Goal: Check status: Check status

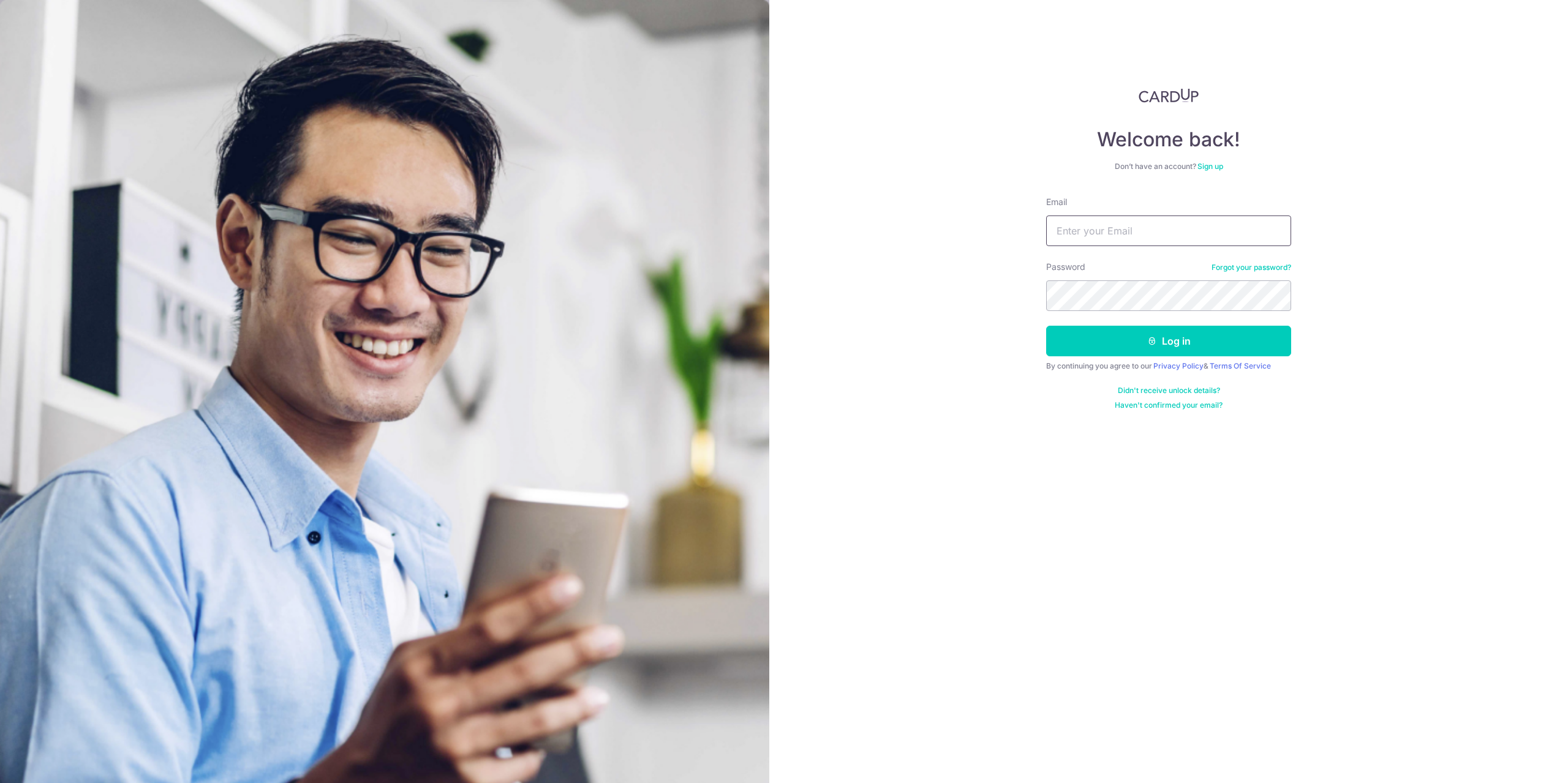
click at [1087, 233] on input "Email" at bounding box center [1168, 230] width 245 height 31
type input "[EMAIL_ADDRESS][DOMAIN_NAME]"
click at [1177, 340] on button "Log in" at bounding box center [1168, 340] width 245 height 31
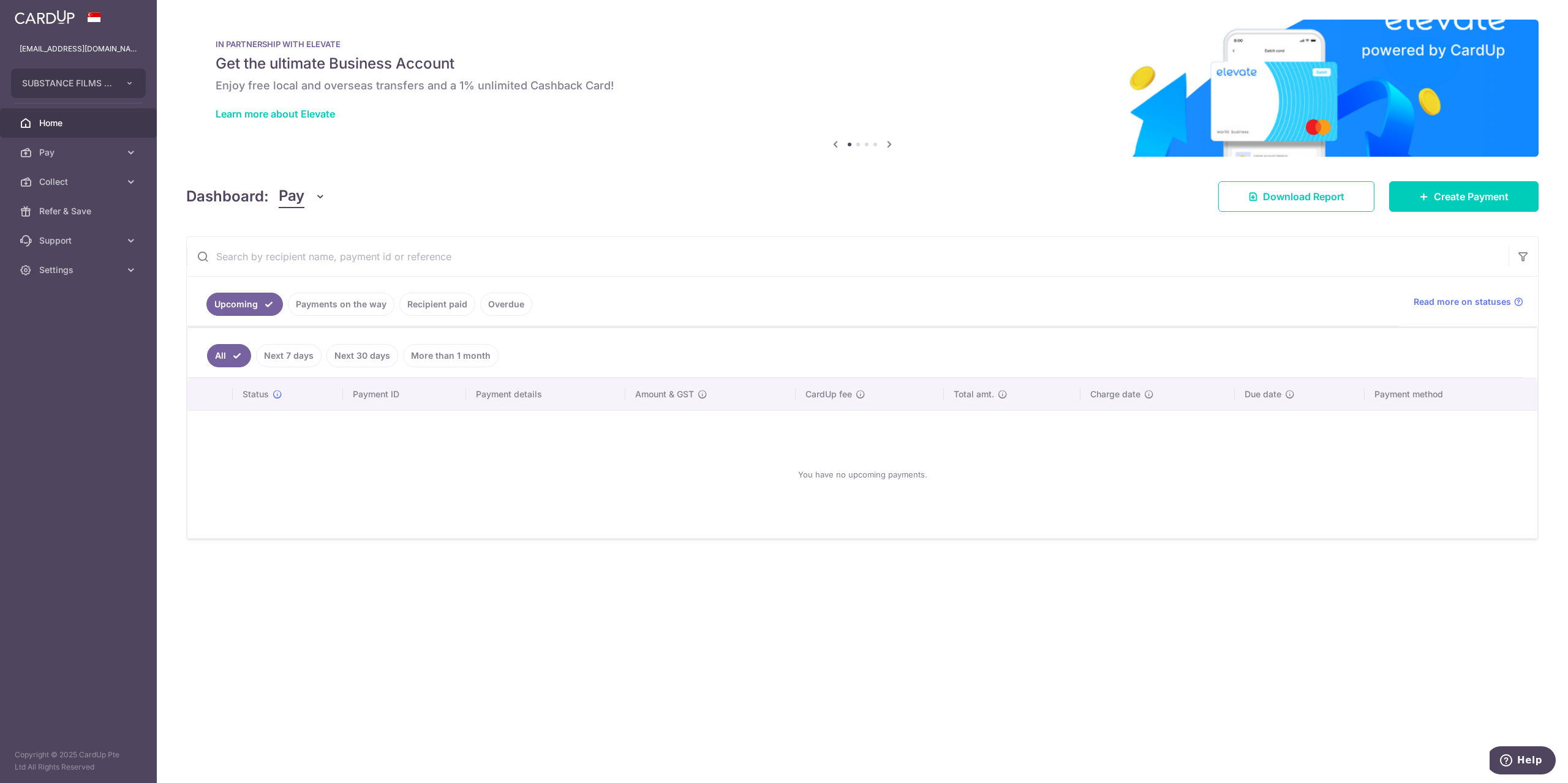
click at [426, 300] on link "Recipient paid" at bounding box center [438, 304] width 76 height 24
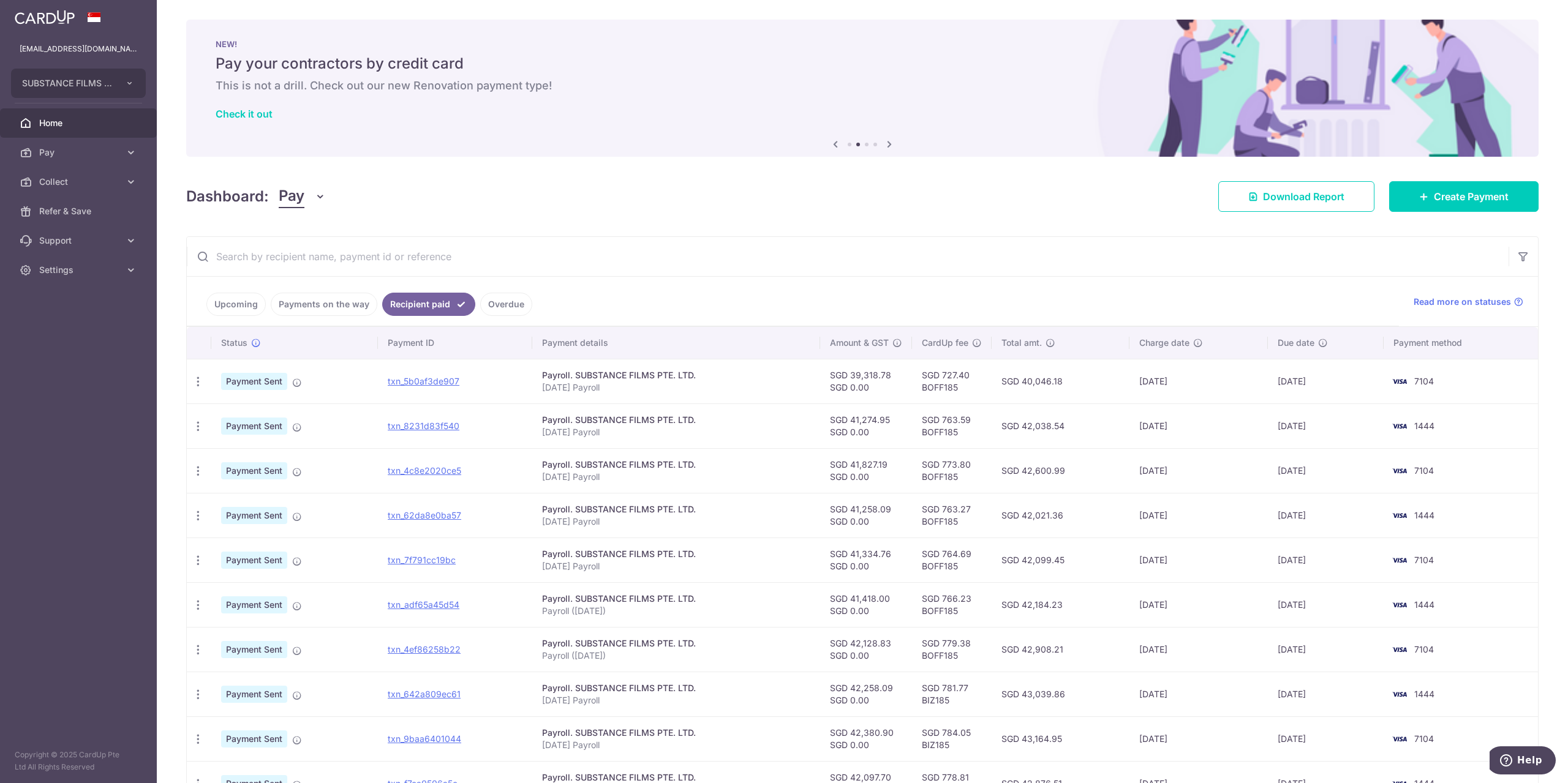
drag, startPoint x: 890, startPoint y: 417, endPoint x: 852, endPoint y: 423, distance: 38.5
click at [852, 423] on td "SGD 41,274.95 SGD 0.00" at bounding box center [866, 426] width 92 height 45
copy td "41,274.95"
